Goal: Task Accomplishment & Management: Manage account settings

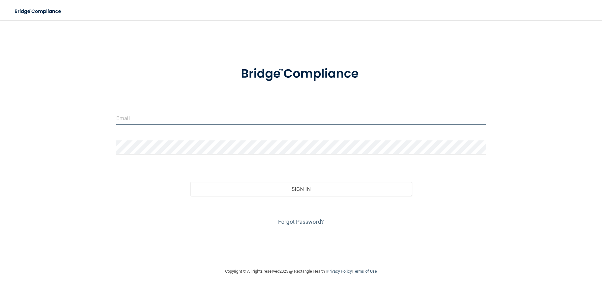
click at [165, 116] on input "email" at bounding box center [300, 118] width 369 height 14
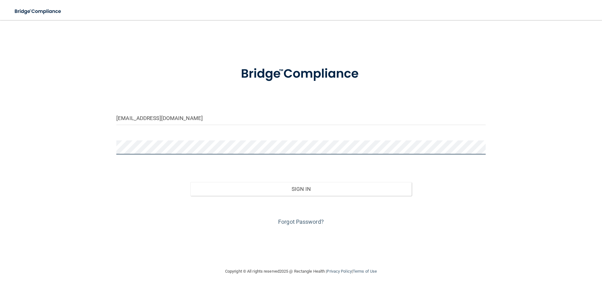
click at [190, 182] on button "Sign In" at bounding box center [301, 189] width 222 height 14
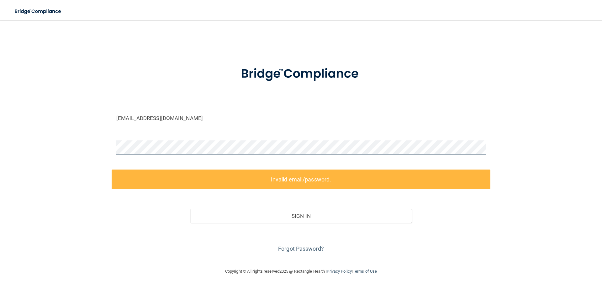
click at [102, 152] on div "[EMAIL_ADDRESS][DOMAIN_NAME] Invalid email/password. You don't have permission …" at bounding box center [301, 143] width 577 height 235
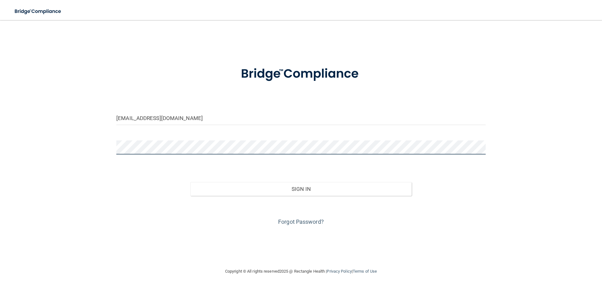
click at [190, 182] on button "Sign In" at bounding box center [301, 189] width 222 height 14
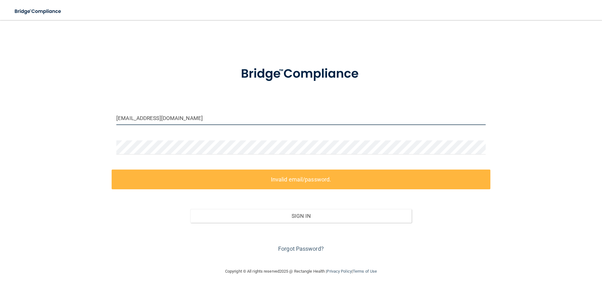
click at [219, 118] on input "[EMAIL_ADDRESS][DOMAIN_NAME]" at bounding box center [300, 118] width 369 height 14
drag, startPoint x: 192, startPoint y: 122, endPoint x: 99, endPoint y: 136, distance: 94.5
click at [108, 134] on div "[EMAIL_ADDRESS][DOMAIN_NAME] Invalid email/password. You don't have permission …" at bounding box center [301, 143] width 577 height 235
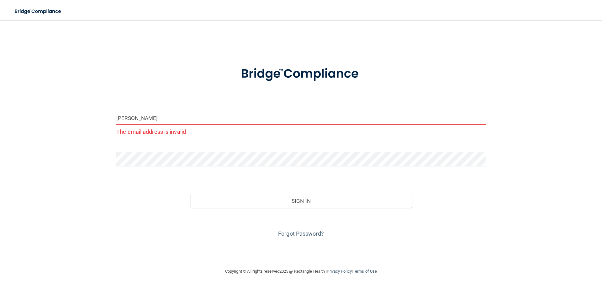
type input "[EMAIL_ADDRESS][DOMAIN_NAME]"
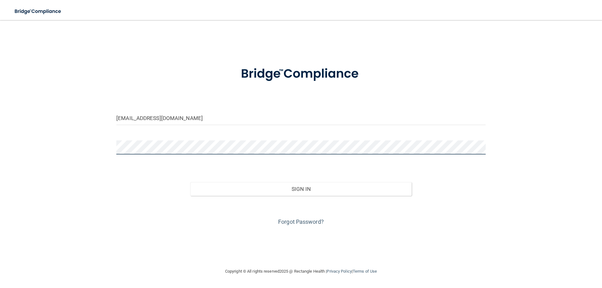
click at [92, 152] on div "[EMAIL_ADDRESS][DOMAIN_NAME] Invalid email/password. You don't have permission …" at bounding box center [301, 143] width 577 height 235
click at [190, 182] on button "Sign In" at bounding box center [301, 189] width 222 height 14
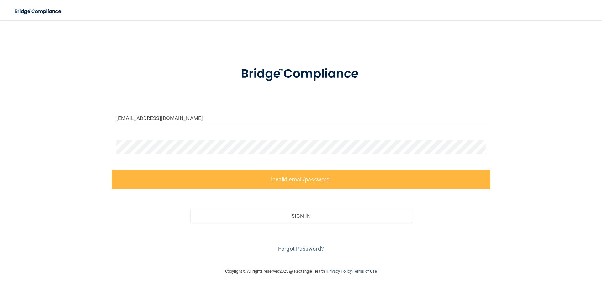
click at [322, 34] on div "[EMAIL_ADDRESS][DOMAIN_NAME] Invalid email/password. You don't have permission …" at bounding box center [301, 143] width 577 height 235
click at [322, 35] on div "[EMAIL_ADDRESS][DOMAIN_NAME] Invalid email/password. You don't have permission …" at bounding box center [301, 143] width 577 height 235
